Goal: Task Accomplishment & Management: Use online tool/utility

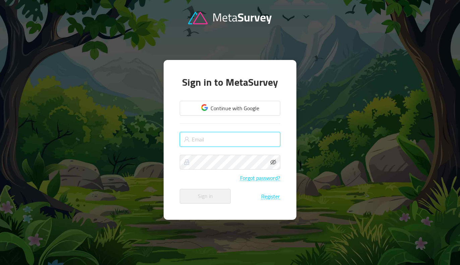
click at [222, 141] on input "text" at bounding box center [230, 139] width 101 height 15
type input "[PERSON_NAME][EMAIL_ADDRESS][DOMAIN_NAME]"
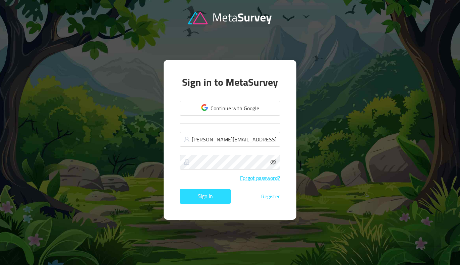
click at [214, 195] on button "Sign in" at bounding box center [205, 196] width 51 height 15
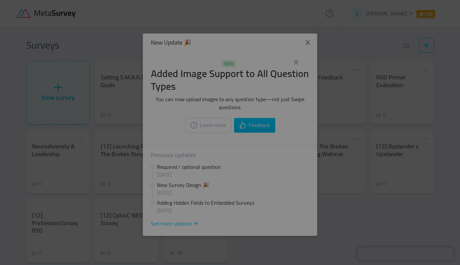
click at [316, 148] on div at bounding box center [230, 132] width 460 height 265
click at [324, 145] on div at bounding box center [230, 132] width 460 height 265
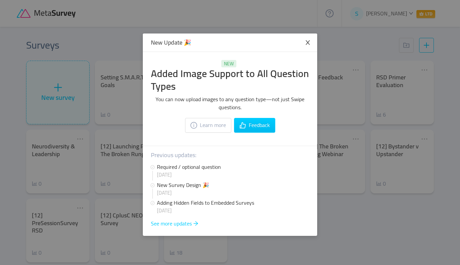
click at [313, 43] on span "Close" at bounding box center [307, 43] width 19 height 19
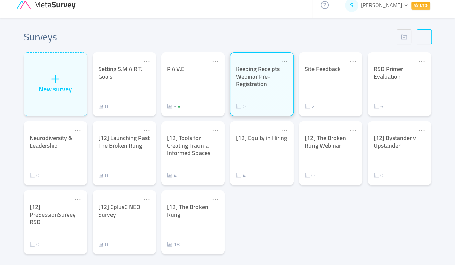
scroll to position [13, 0]
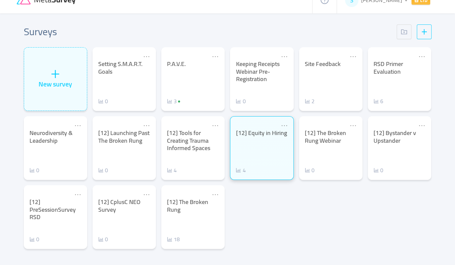
click at [254, 151] on div "[12] Equity in Hiring 4" at bounding box center [262, 151] width 52 height 45
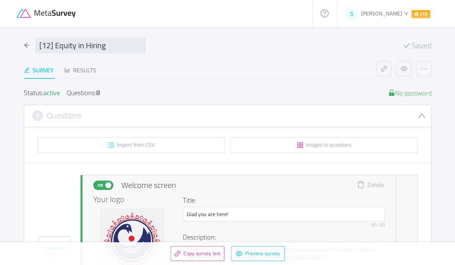
click at [404, 13] on icon "icon: down" at bounding box center [406, 13] width 4 height 3
click at [299, 47] on div "[12] Equity in Hiring Saved" at bounding box center [228, 46] width 408 height 16
click at [26, 44] on icon "icon: arrow-left" at bounding box center [27, 45] width 6 height 6
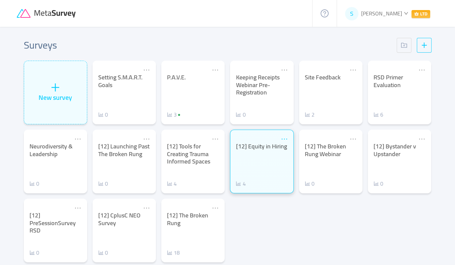
click at [283, 138] on icon "icon: ellipsis" at bounding box center [283, 138] width 7 height 7
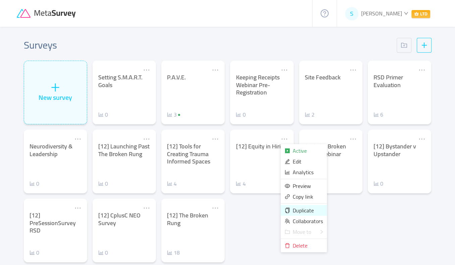
click at [295, 210] on span "Duplicate" at bounding box center [303, 210] width 21 height 10
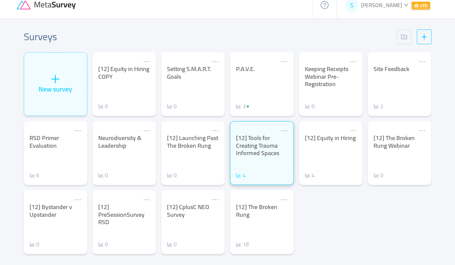
scroll to position [13, 0]
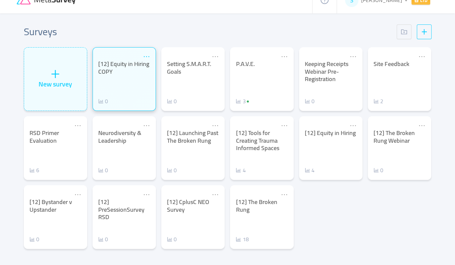
click at [148, 57] on icon "icon: ellipsis" at bounding box center [146, 56] width 7 height 7
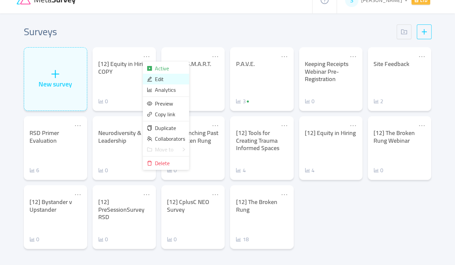
click at [157, 80] on span "Edit" at bounding box center [159, 79] width 9 height 10
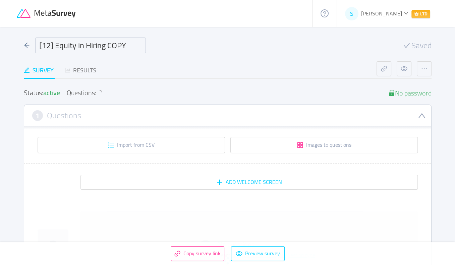
click at [106, 47] on input "[12] Equity in Hiring COPY" at bounding box center [90, 46] width 111 height 16
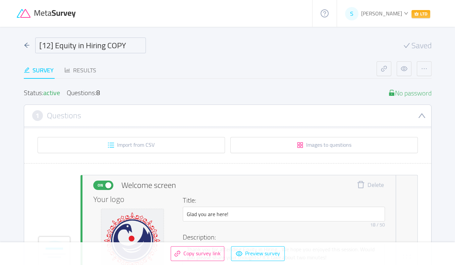
drag, startPoint x: 127, startPoint y: 47, endPoint x: 56, endPoint y: 39, distance: 71.8
click at [56, 39] on input "[12] Equity in Hiring COPY" at bounding box center [90, 46] width 111 height 16
type input "[12] UNMUTED: Tools for disrupting organizational silence"
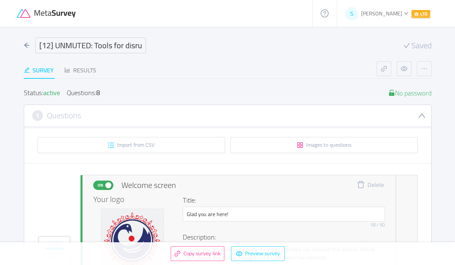
drag, startPoint x: 141, startPoint y: 47, endPoint x: 57, endPoint y: 46, distance: 83.8
click at [57, 46] on input "[12] UNMUTED: Tools for disrupting organizational silence" at bounding box center [90, 46] width 111 height 16
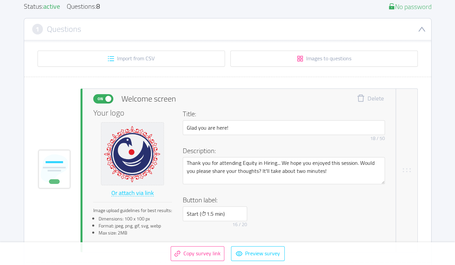
scroll to position [101, 0]
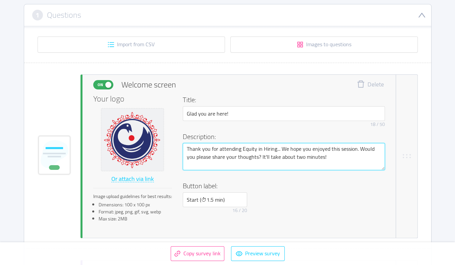
click at [250, 148] on textarea "Thank you for attending Equity in Hiring... We hope you enjoyed this session. W…" at bounding box center [284, 156] width 202 height 27
drag, startPoint x: 250, startPoint y: 148, endPoint x: 273, endPoint y: 148, distance: 22.8
click at [273, 148] on textarea "Thank you for attending Equity in Hiring... We hope you enjoyed this session. W…" at bounding box center [284, 156] width 202 height 27
paste textarea "UNMUTED: Tools for disrupting organizational silence"
click at [270, 166] on textarea "Thank you for attending UNMUTED: Tools for disrupting organizational silence...…" at bounding box center [284, 156] width 202 height 27
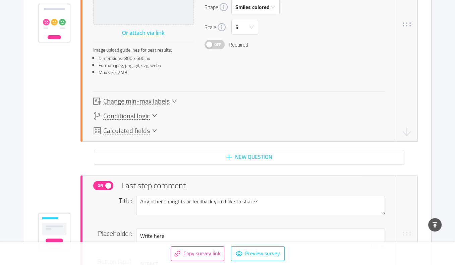
scroll to position [2346, 0]
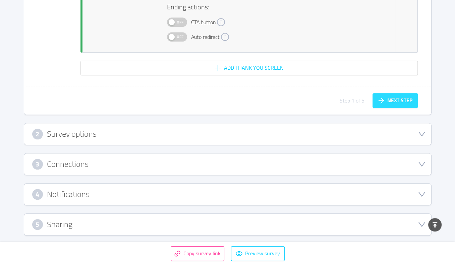
type textarea "Thank you for attending UNMUTED: Tools for disrupting organizational silence...…"
click at [394, 101] on button "Next step" at bounding box center [394, 100] width 45 height 15
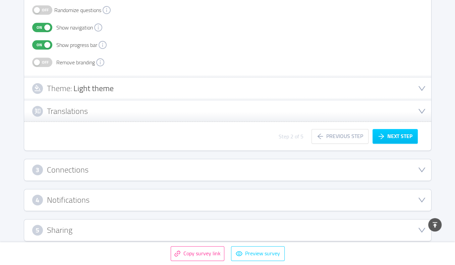
scroll to position [227, 0]
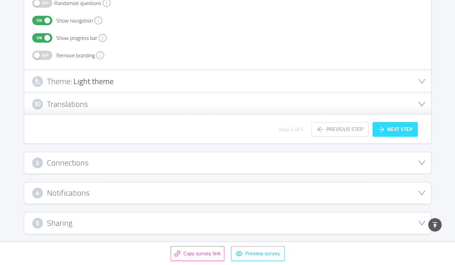
click at [390, 127] on button "Next step" at bounding box center [394, 129] width 45 height 15
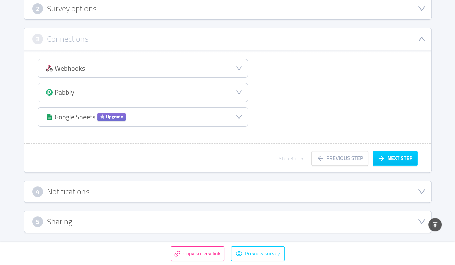
scroll to position [135, 0]
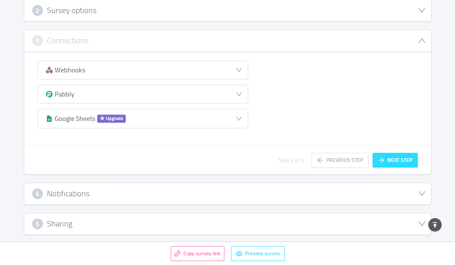
click at [386, 158] on button "Next step" at bounding box center [394, 160] width 45 height 15
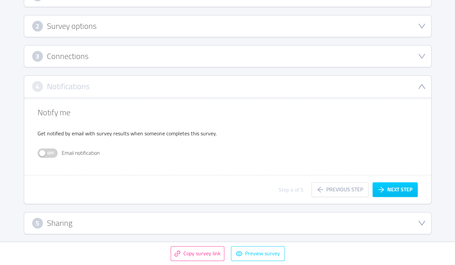
scroll to position [119, 0]
click at [405, 190] on button "Next step" at bounding box center [394, 190] width 45 height 15
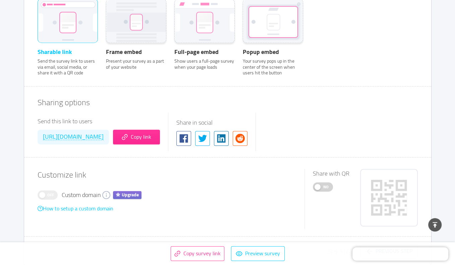
scroll to position [287, 0]
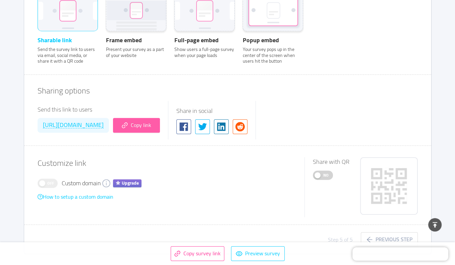
click at [160, 126] on button "Copy link" at bounding box center [136, 125] width 47 height 15
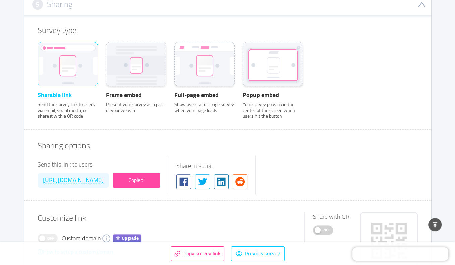
scroll to position [220, 0]
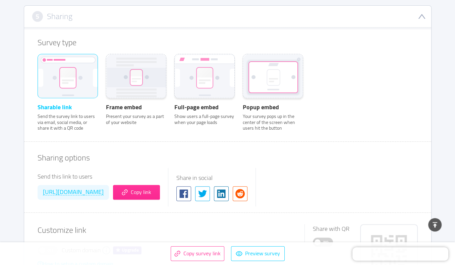
click at [64, 83] on rect at bounding box center [68, 78] width 16 height 20
click at [38, 63] on input "Sharable link Send the survey link to users via email, social media, or share i…" at bounding box center [38, 63] width 0 height 0
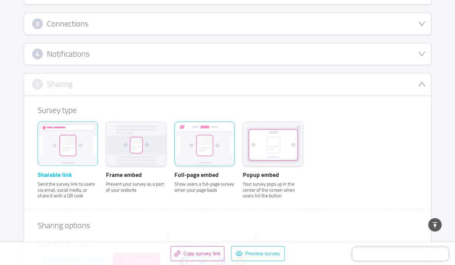
scroll to position [0, 0]
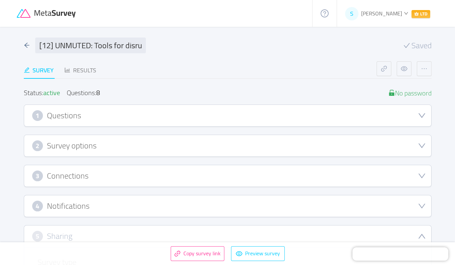
click at [72, 112] on h3 "Questions" at bounding box center [64, 115] width 34 height 7
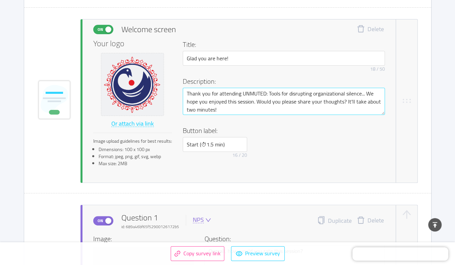
scroll to position [168, 0]
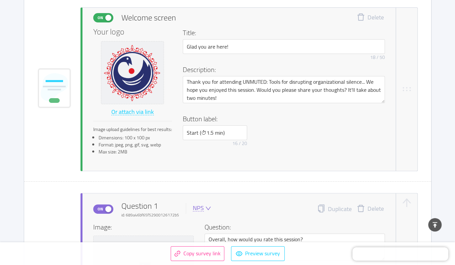
click at [318, 154] on div "Your logo Or attach via link Image upload guidelines for best results: Dimensio…" at bounding box center [239, 94] width 292 height 132
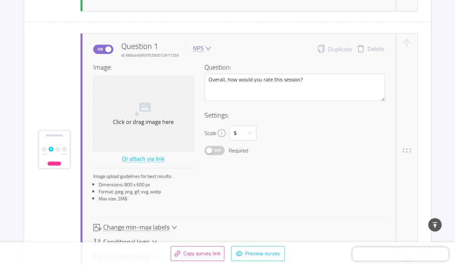
scroll to position [369, 0]
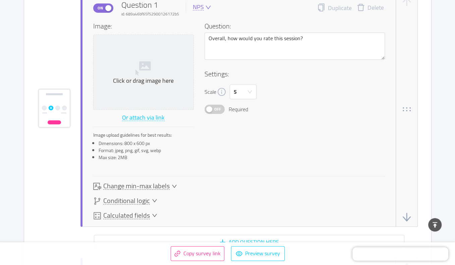
click at [211, 113] on button "Off" at bounding box center [214, 109] width 20 height 9
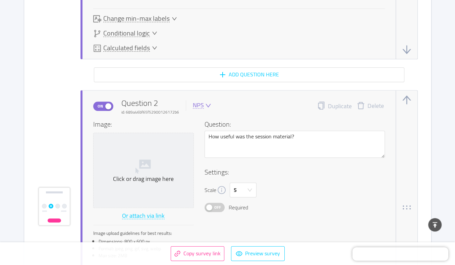
scroll to position [603, 0]
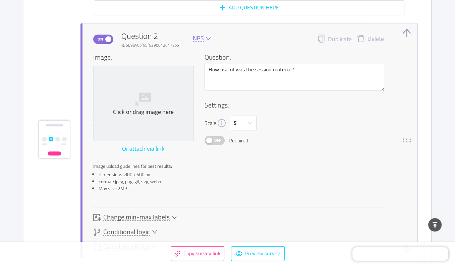
click at [229, 141] on span "Required" at bounding box center [238, 140] width 19 height 8
click at [224, 141] on div "Off Required" at bounding box center [294, 140] width 180 height 9
click at [220, 140] on span "Off" at bounding box center [217, 140] width 9 height 9
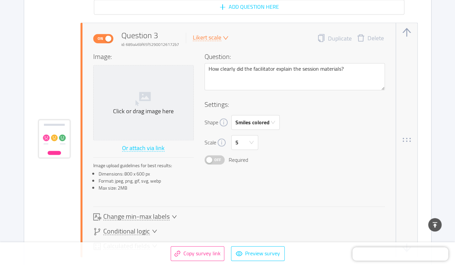
scroll to position [871, 0]
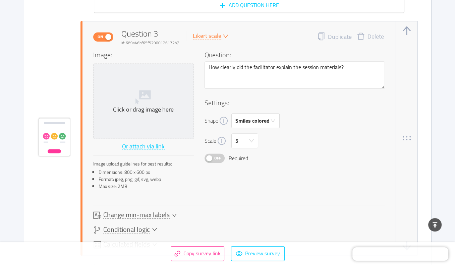
click at [216, 160] on span "Off" at bounding box center [217, 158] width 9 height 9
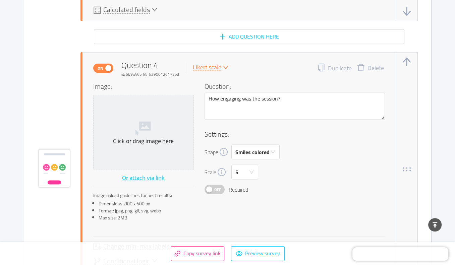
scroll to position [1139, 0]
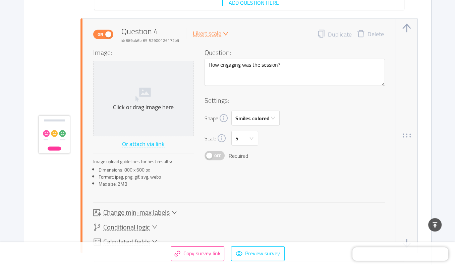
click at [213, 154] on span "Off" at bounding box center [217, 155] width 9 height 9
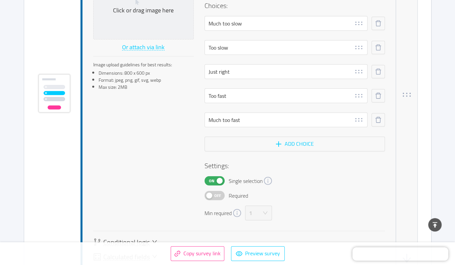
scroll to position [1542, 0]
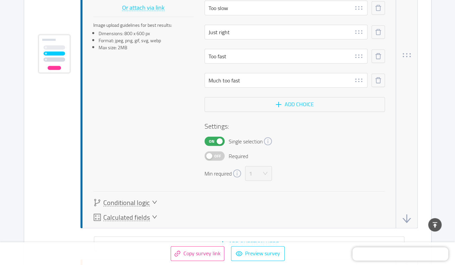
click at [208, 154] on button "Off" at bounding box center [214, 155] width 20 height 9
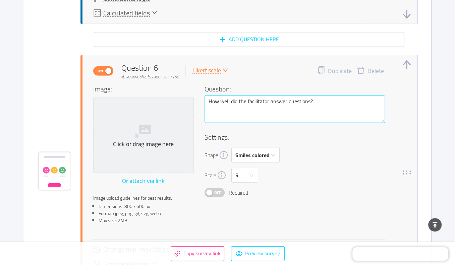
scroll to position [1810, 0]
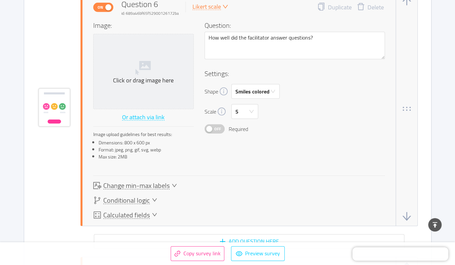
click at [212, 127] on button "Off" at bounding box center [214, 128] width 20 height 9
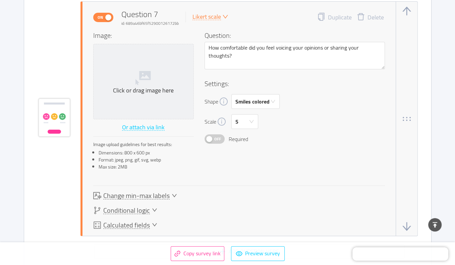
scroll to position [2078, 0]
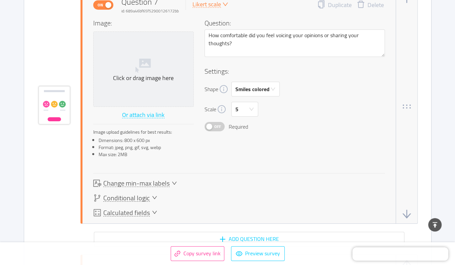
click at [210, 127] on button "Off" at bounding box center [214, 126] width 20 height 9
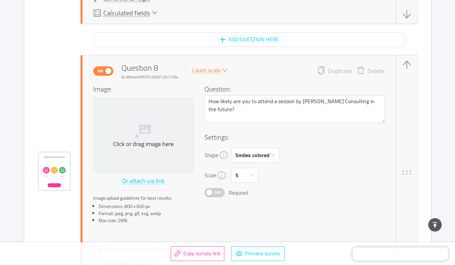
scroll to position [2312, 0]
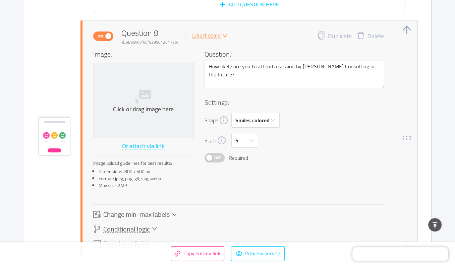
click at [210, 153] on button "Off" at bounding box center [214, 157] width 20 height 9
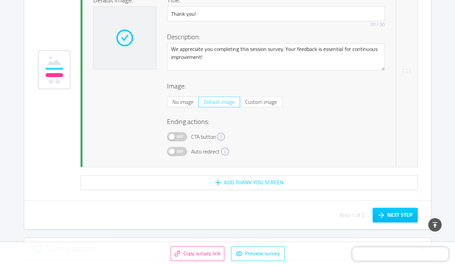
scroll to position [2782, 0]
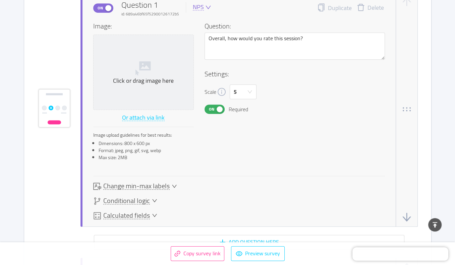
click at [217, 111] on button "On" at bounding box center [214, 109] width 20 height 9
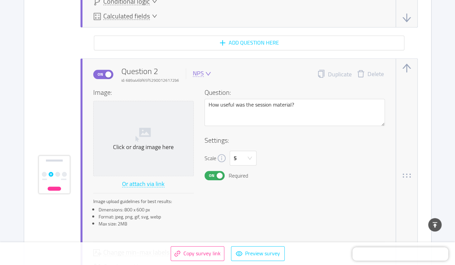
scroll to position [570, 0]
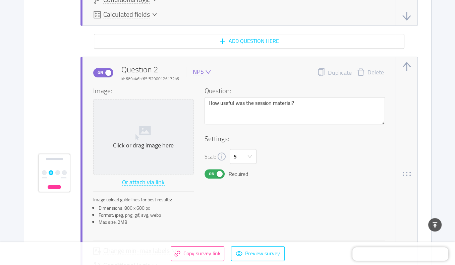
click at [211, 173] on span "On" at bounding box center [211, 174] width 9 height 9
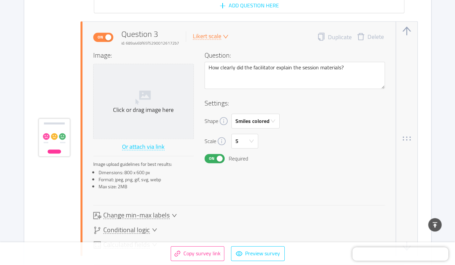
scroll to position [871, 0]
click at [217, 164] on div "Image: Click or drag image here Or attach via link Image upload guidelines for …" at bounding box center [239, 122] width 292 height 145
click at [217, 159] on button "On" at bounding box center [214, 157] width 20 height 9
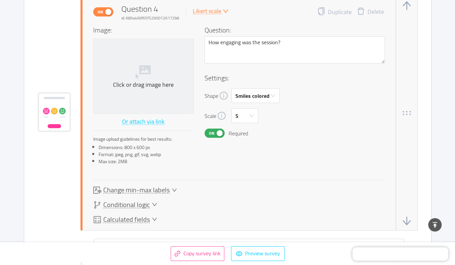
scroll to position [1173, 0]
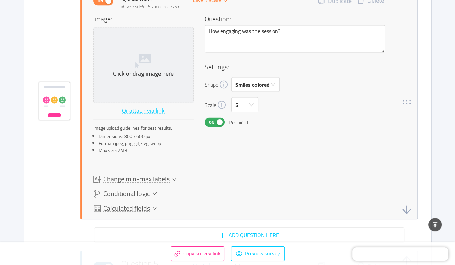
click at [214, 118] on span "On" at bounding box center [211, 122] width 9 height 9
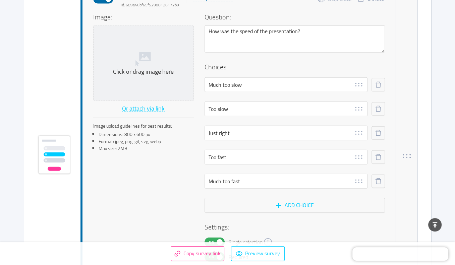
scroll to position [1542, 0]
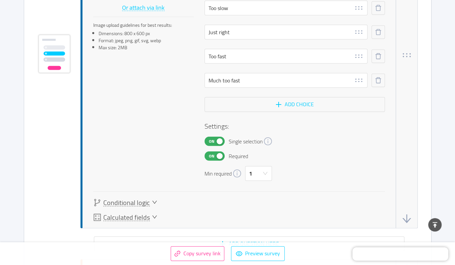
click at [220, 155] on button "On" at bounding box center [214, 155] width 20 height 9
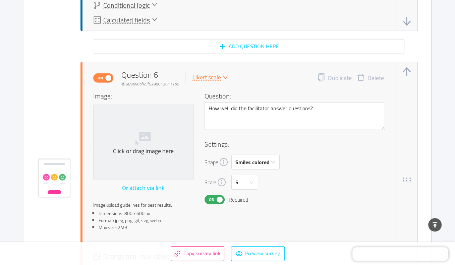
scroll to position [1743, 0]
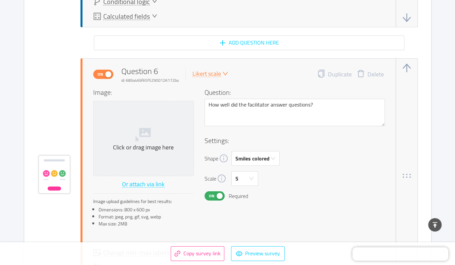
click at [207, 192] on span "On" at bounding box center [211, 196] width 9 height 9
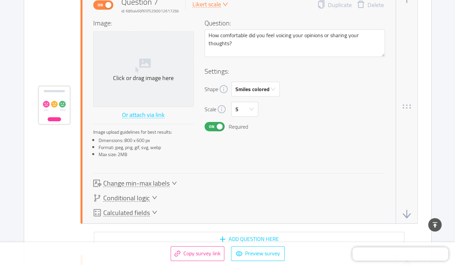
click at [208, 123] on span "On" at bounding box center [211, 126] width 9 height 9
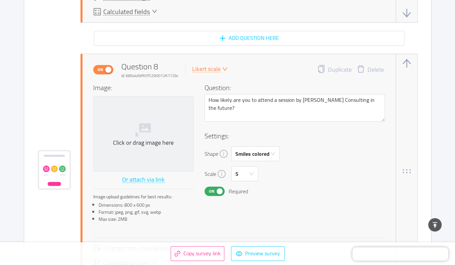
scroll to position [2346, 0]
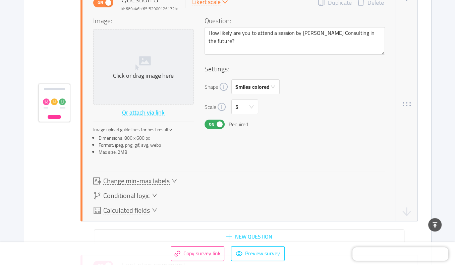
click at [211, 127] on span "On" at bounding box center [211, 124] width 9 height 9
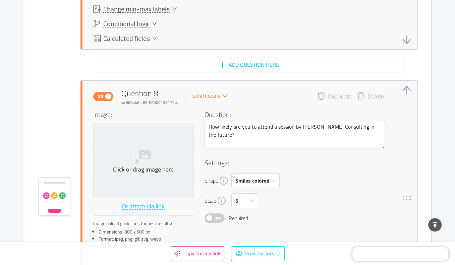
scroll to position [2212, 0]
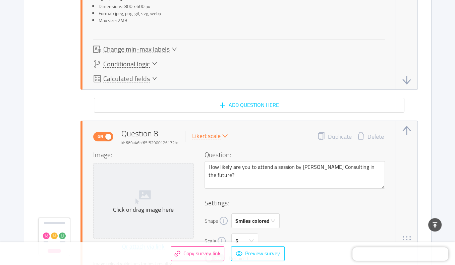
drag, startPoint x: 253, startPoint y: 28, endPoint x: 240, endPoint y: 32, distance: 13.4
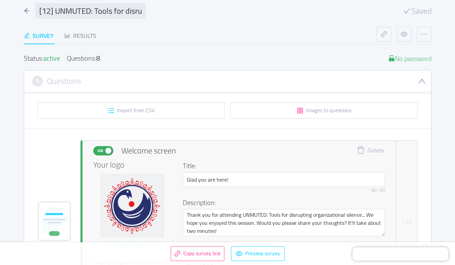
scroll to position [0, 0]
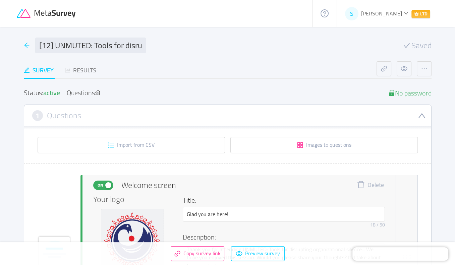
click at [26, 43] on icon "icon: arrow-left" at bounding box center [27, 45] width 6 height 6
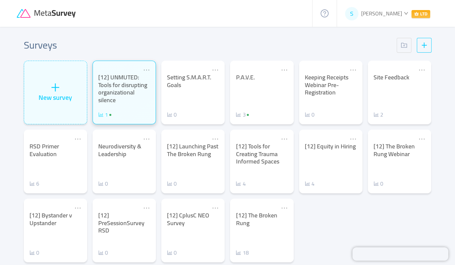
click at [105, 116] on span "1" at bounding box center [106, 115] width 3 height 10
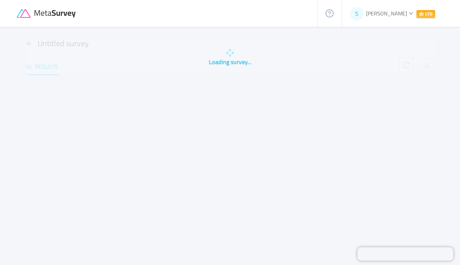
click at [109, 116] on div "Loading survey... Untitled survey Results" at bounding box center [229, 138] width 429 height 223
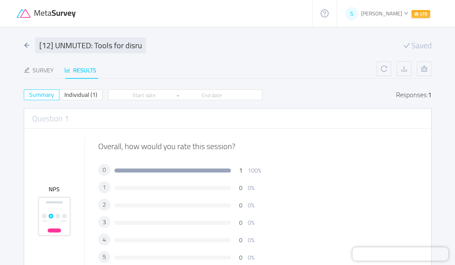
click at [420, 95] on div "Responses: 1" at bounding box center [414, 94] width 36 height 7
click at [419, 69] on button "button" at bounding box center [424, 68] width 15 height 15
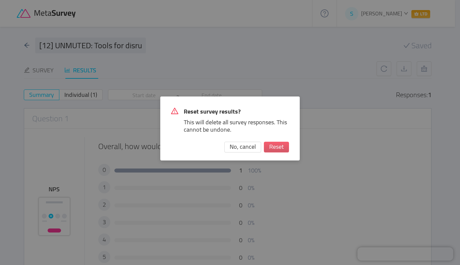
click at [275, 147] on button "Reset" at bounding box center [276, 147] width 25 height 11
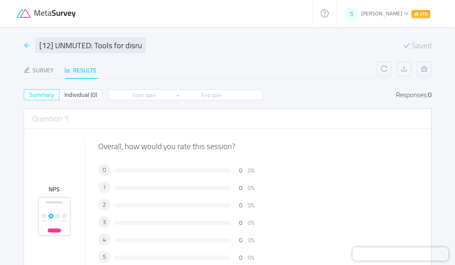
click at [25, 47] on icon "icon: arrow-left" at bounding box center [27, 45] width 6 height 6
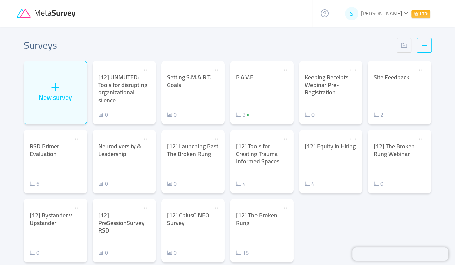
click at [146, 70] on icon "icon: ellipsis" at bounding box center [147, 70] width 6 height 1
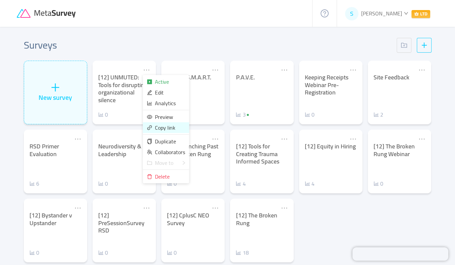
click at [162, 131] on span "Copy link" at bounding box center [165, 128] width 20 height 10
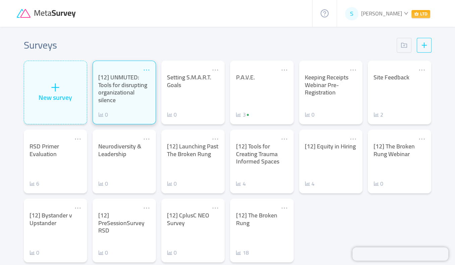
click at [146, 67] on icon "icon: ellipsis" at bounding box center [146, 69] width 7 height 7
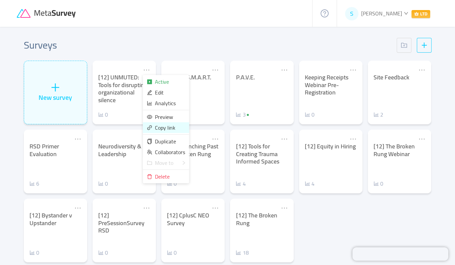
click at [162, 129] on span "Copy link" at bounding box center [165, 128] width 20 height 10
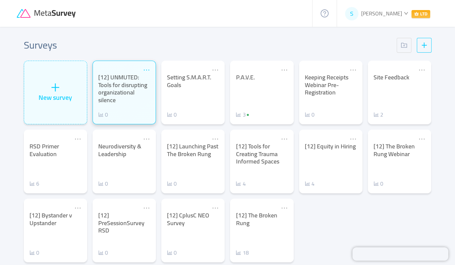
click at [144, 67] on icon "icon: ellipsis" at bounding box center [146, 69] width 7 height 7
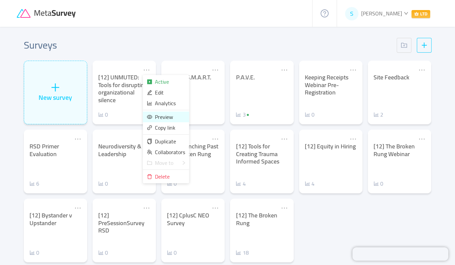
click at [162, 116] on span "Preview" at bounding box center [164, 117] width 18 height 10
